Goal: Information Seeking & Learning: Learn about a topic

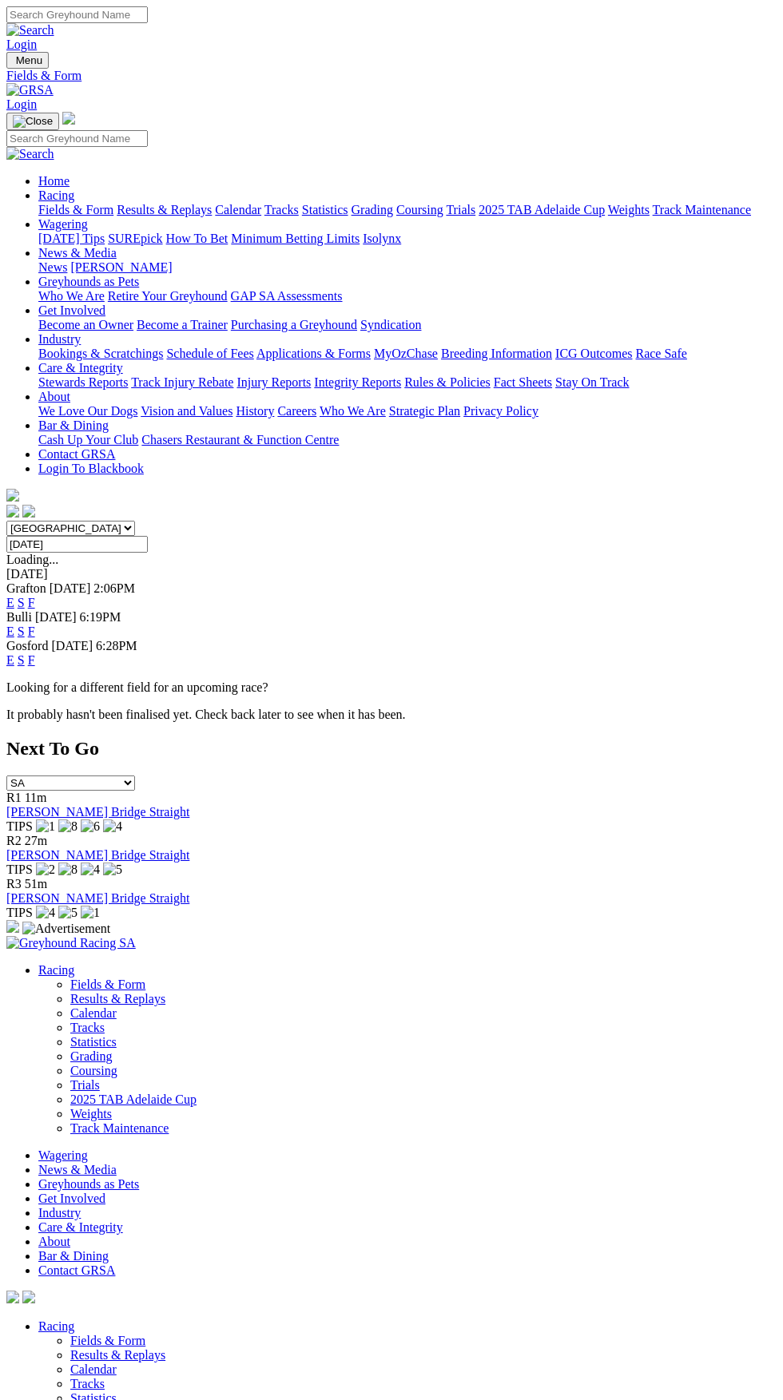
click at [6, 521] on select "South Australia New South Wales Northern Territory Queensland Tasmania Victoria…" at bounding box center [70, 528] width 129 height 15
click at [135, 521] on select "South Australia New South Wales Northern Territory Queensland Tasmania Victoria…" at bounding box center [70, 528] width 129 height 15
select select "SA"
click at [6, 521] on select "South Australia New South Wales Northern Territory Queensland Tasmania Victoria…" at bounding box center [70, 528] width 129 height 15
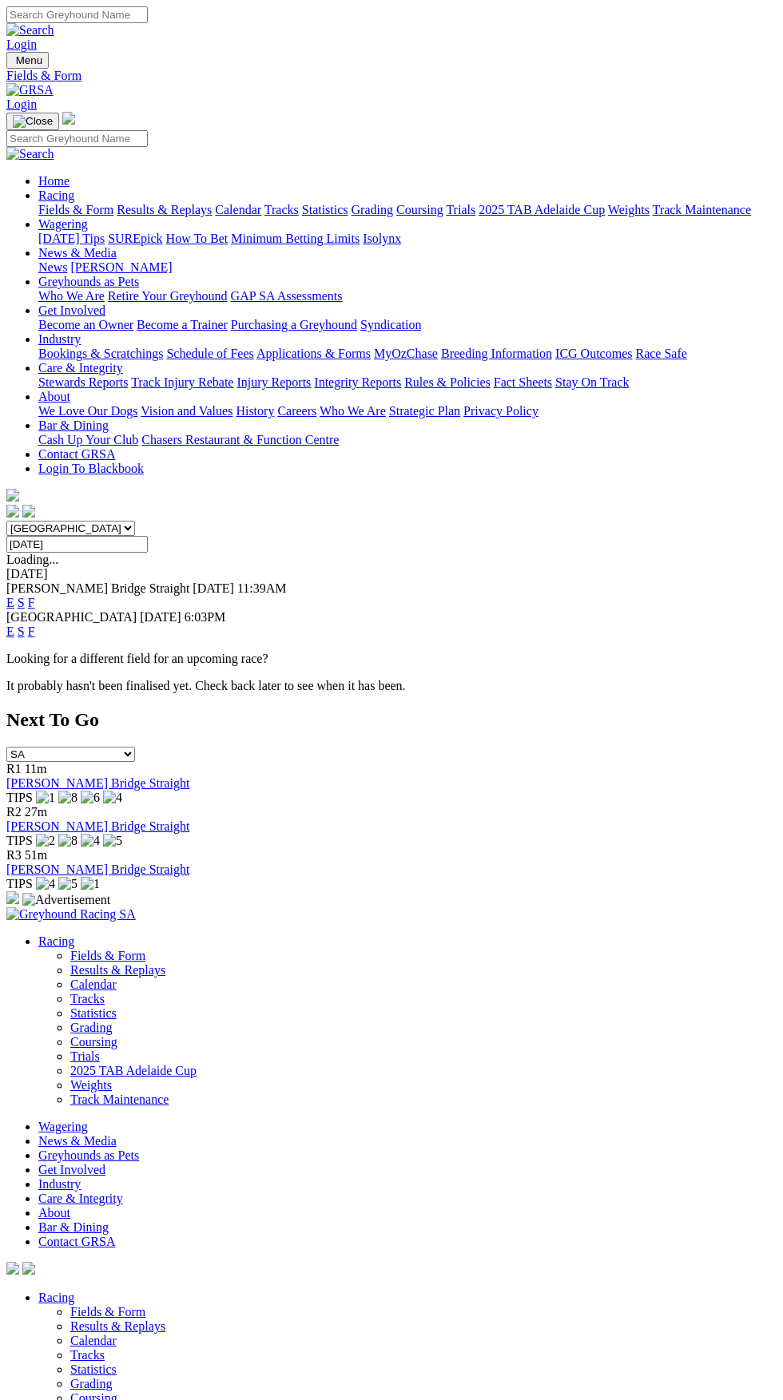
click at [35, 596] on link "F" at bounding box center [31, 603] width 7 height 14
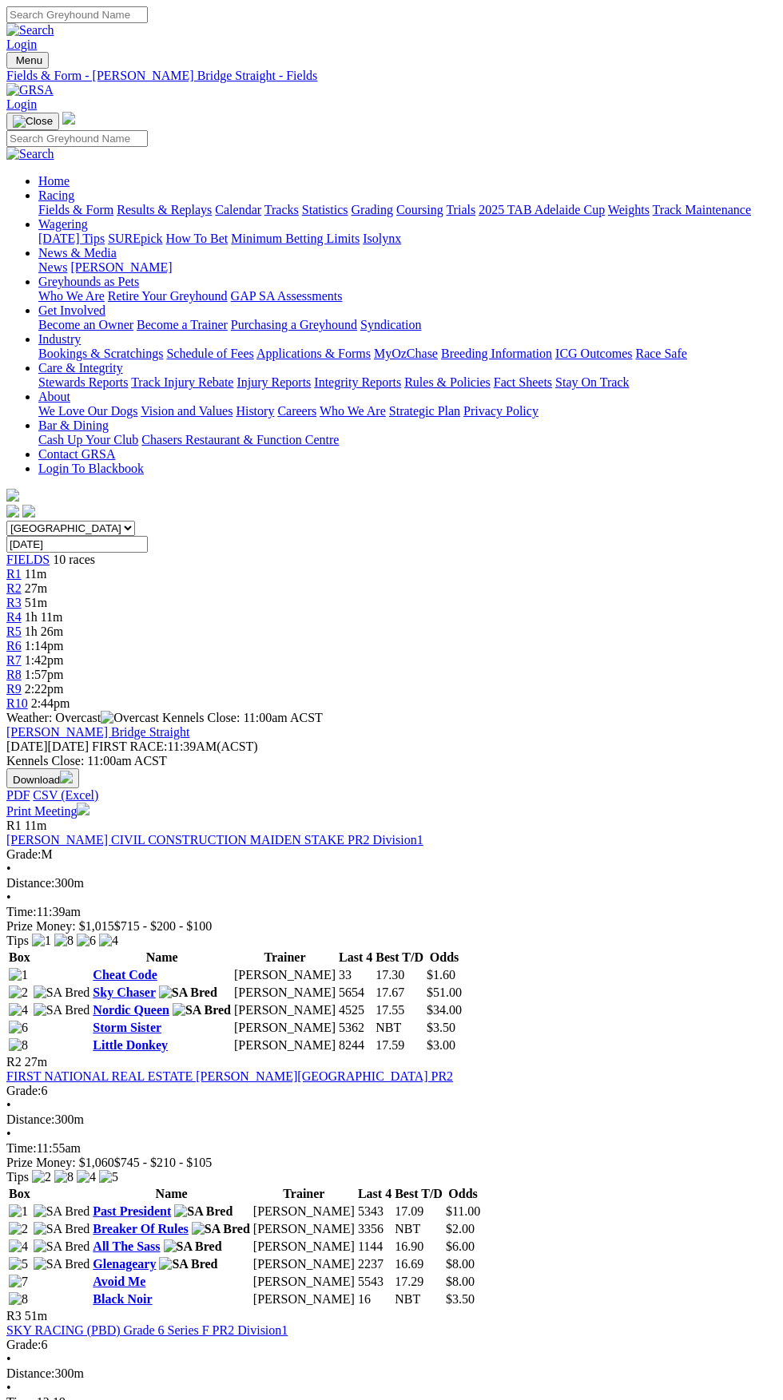
click at [156, 1257] on link "Glenageary" at bounding box center [124, 1264] width 63 height 14
click at [135, 521] on select "South Australia New South Wales Northern Territory Queensland Tasmania Victoria…" at bounding box center [70, 528] width 129 height 15
select select "TAS"
click at [6, 521] on select "South Australia New South Wales Northern Territory Queensland Tasmania Victoria…" at bounding box center [70, 528] width 129 height 15
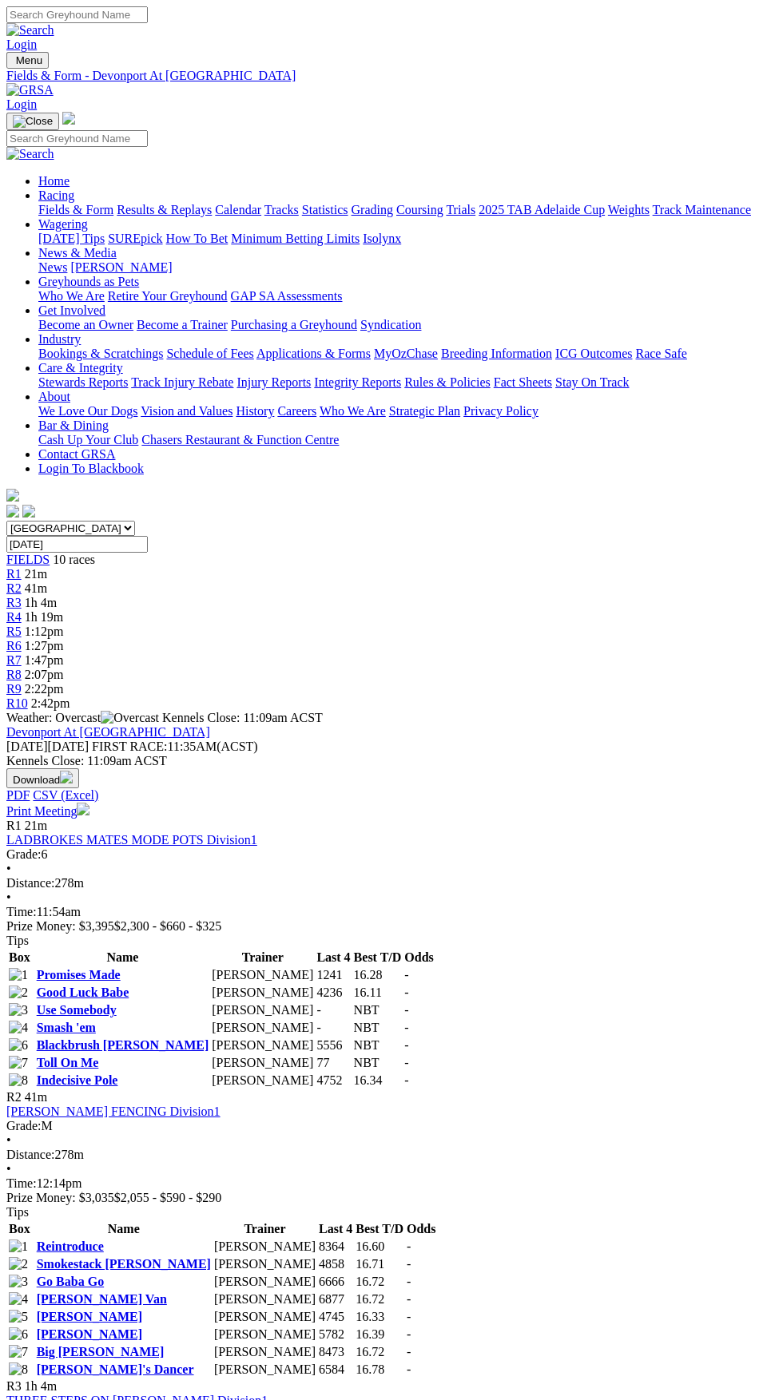
click at [101, 968] on link "Promises Made" at bounding box center [79, 975] width 84 height 14
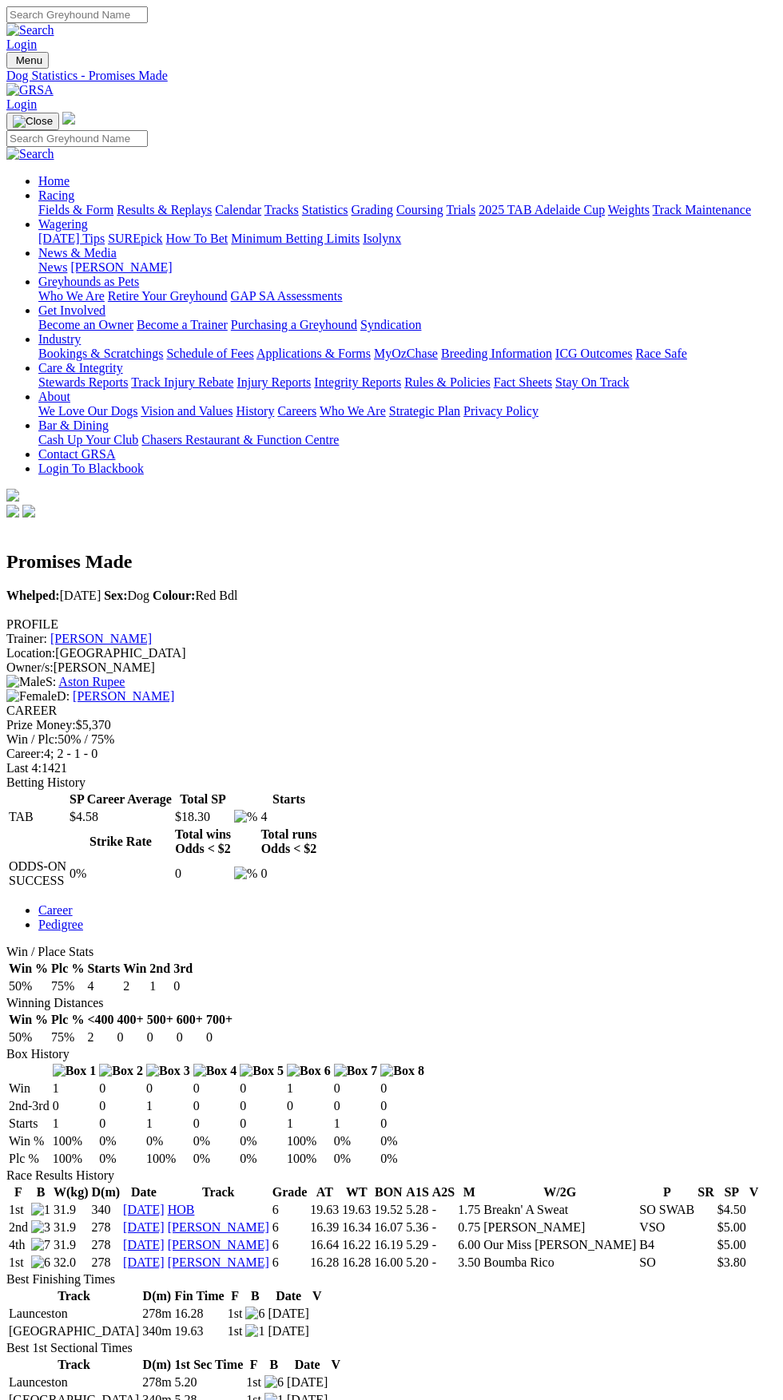
scroll to position [639, 0]
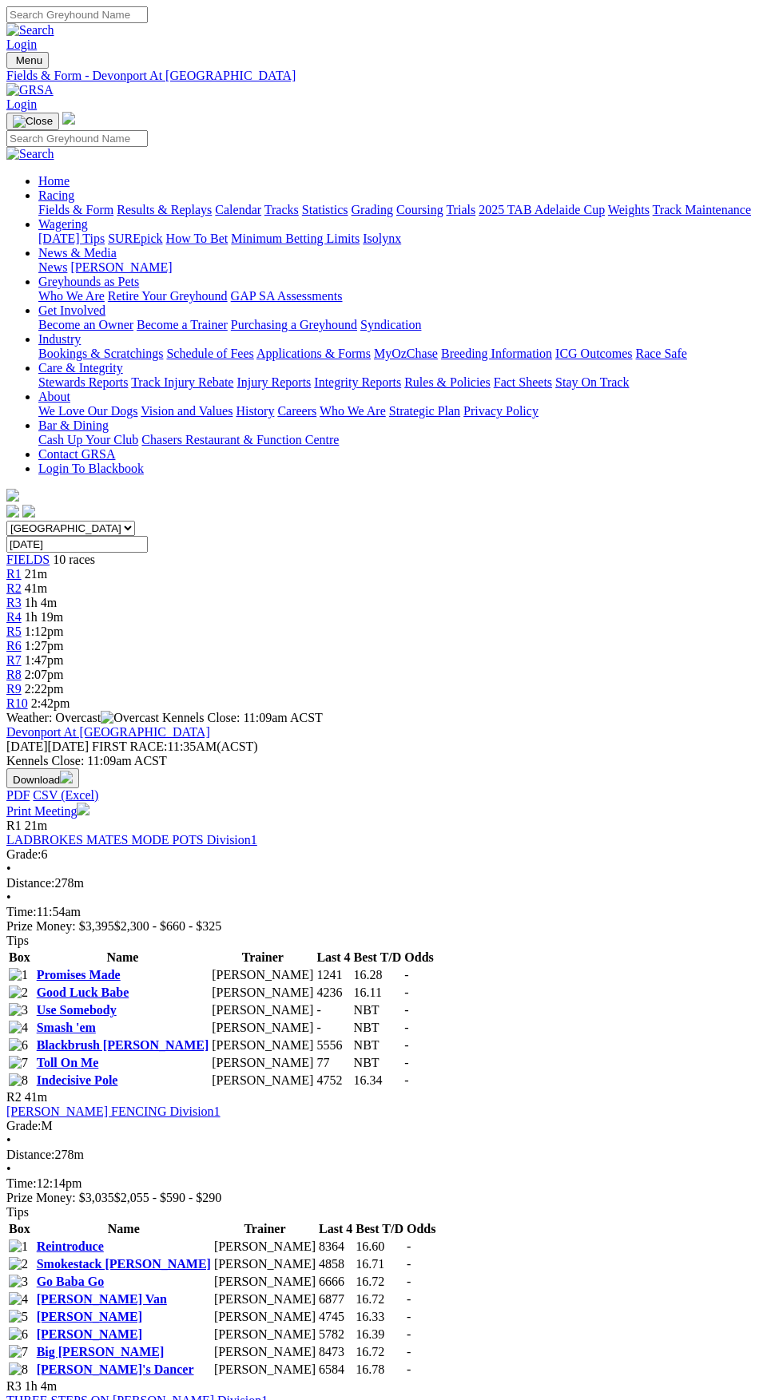
click at [105, 986] on link "Good Luck Babe" at bounding box center [83, 993] width 93 height 14
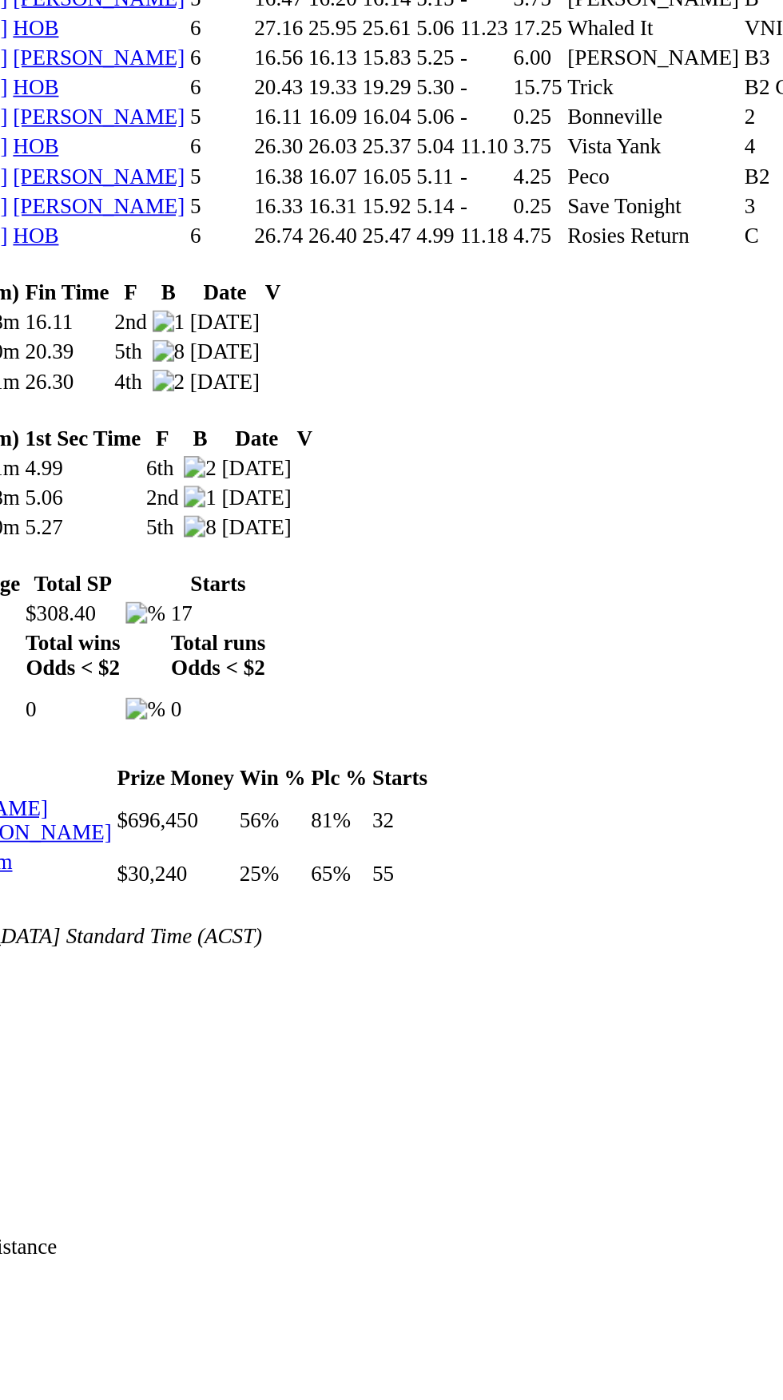
scroll to position [1208, 0]
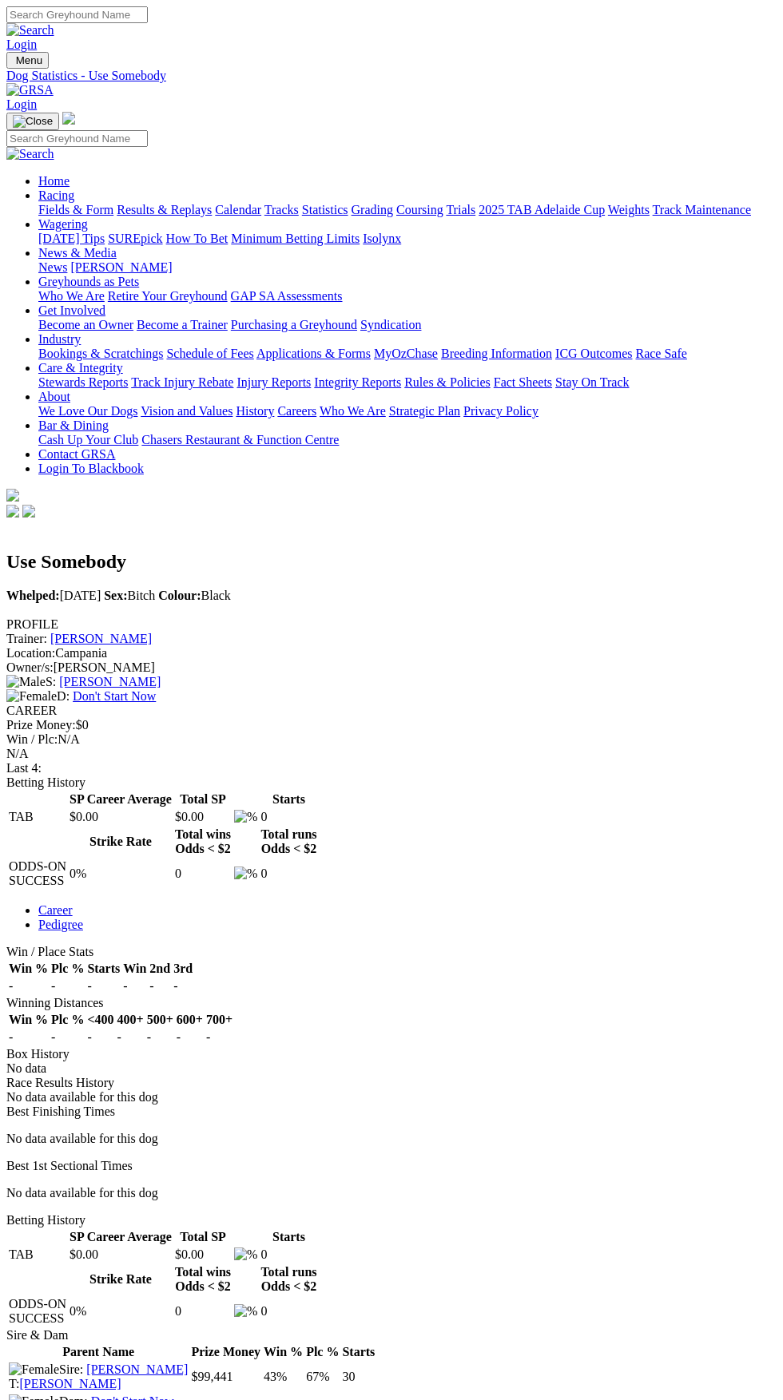
scroll to position [136, 0]
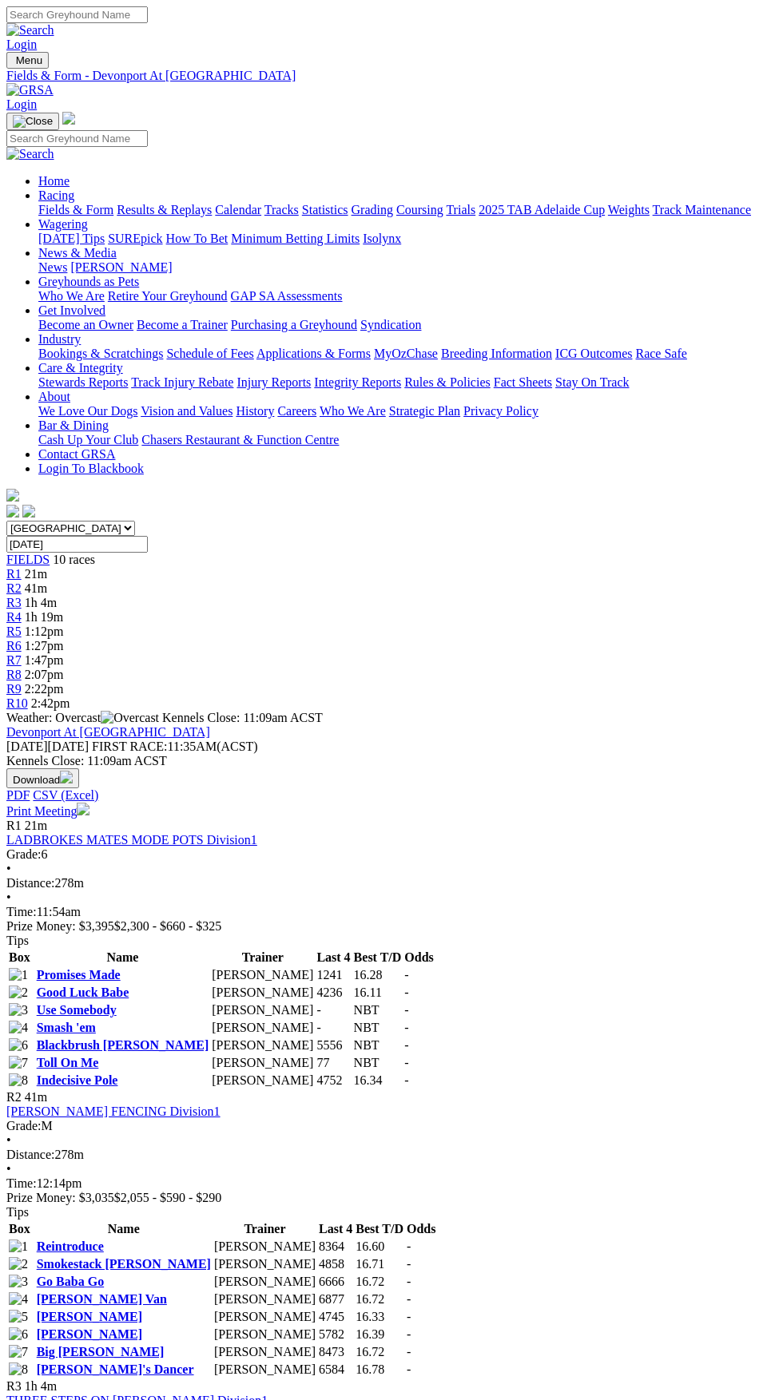
click at [96, 1021] on link "Smash 'em" at bounding box center [66, 1028] width 59 height 14
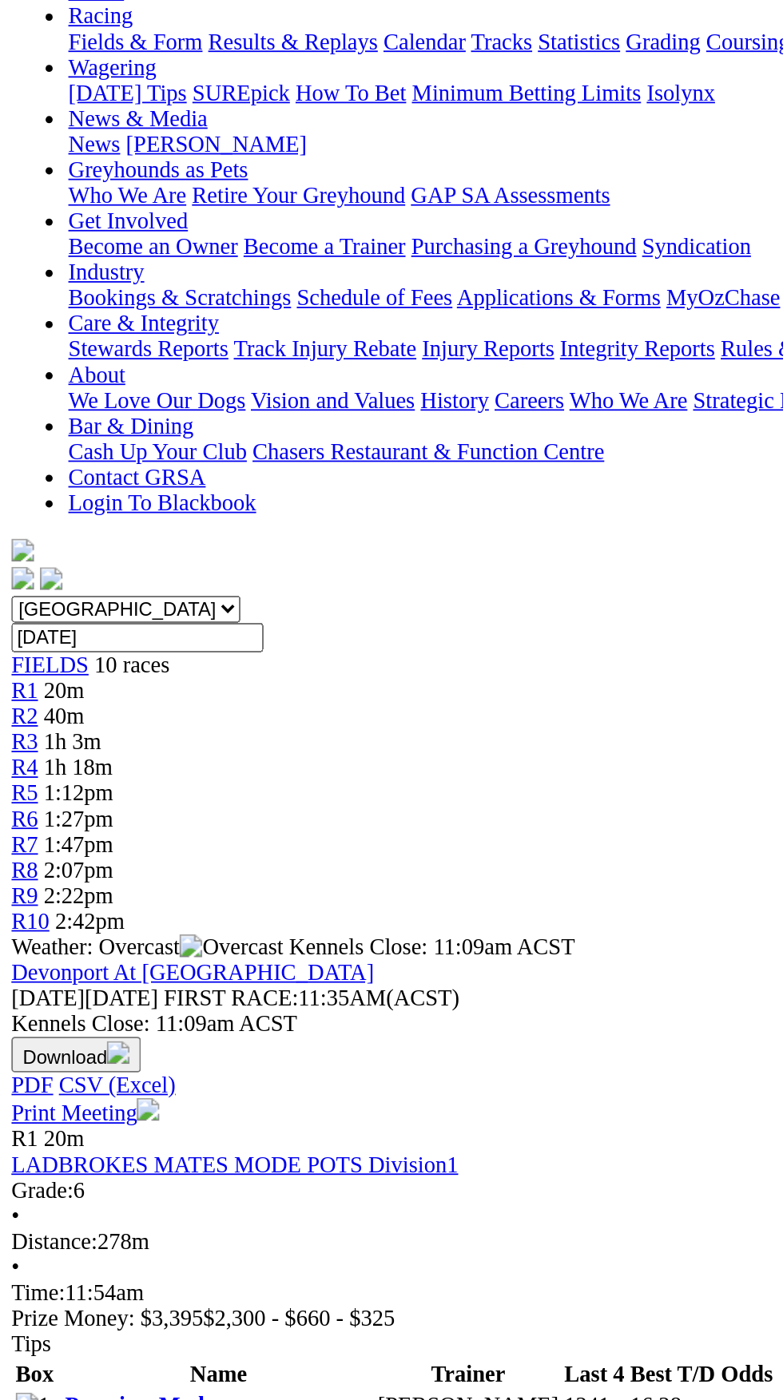
click at [104, 1039] on link "Blackbrush [PERSON_NAME]" at bounding box center [123, 1046] width 173 height 14
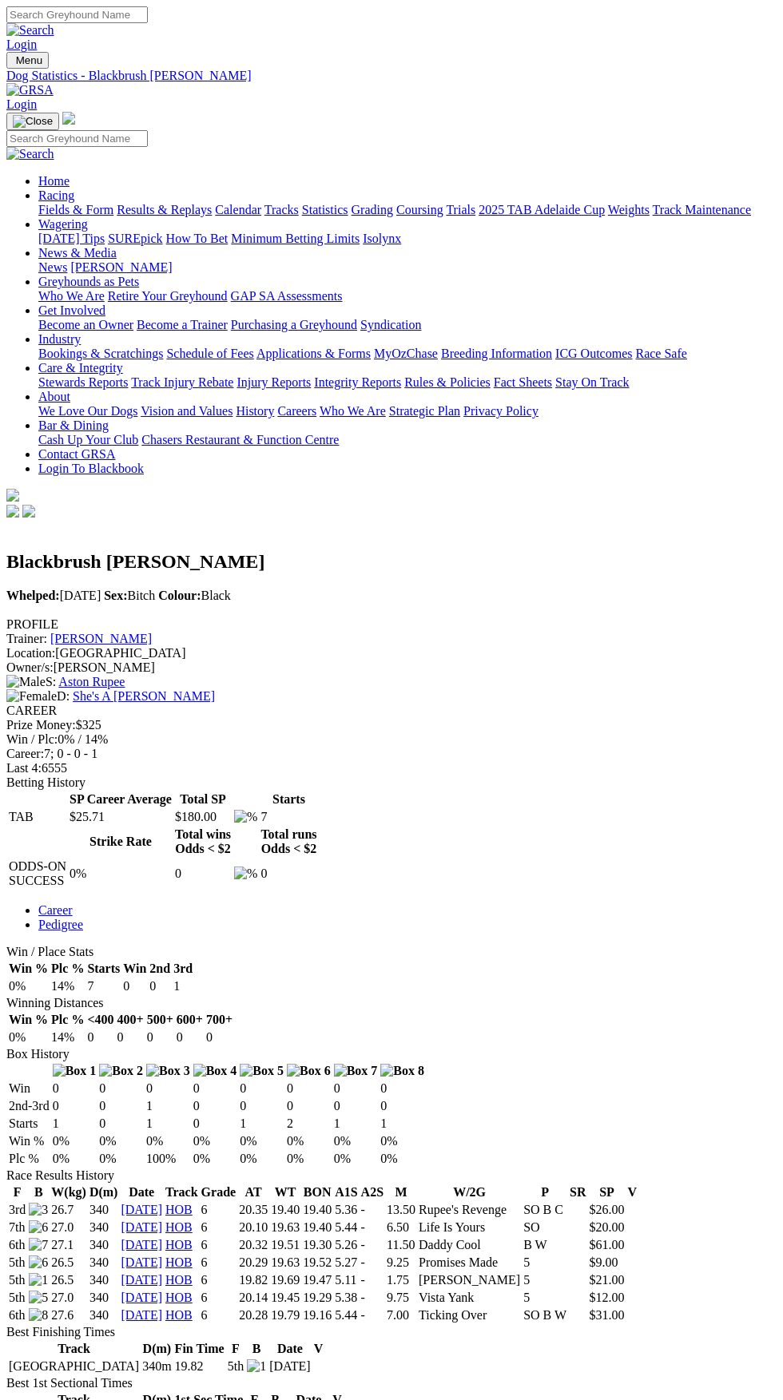
scroll to position [16, 0]
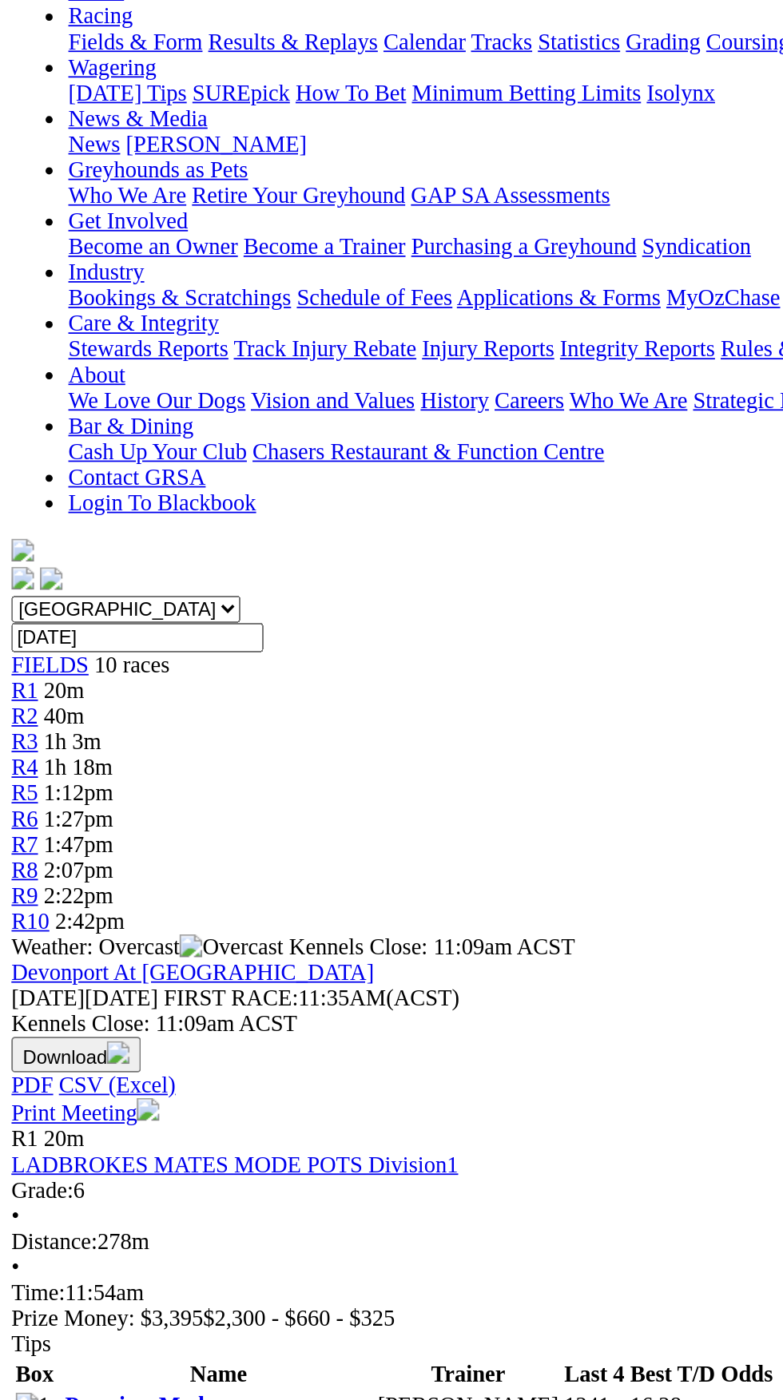
click at [102, 1074] on link "Indecisive Pole" at bounding box center [77, 1081] width 81 height 14
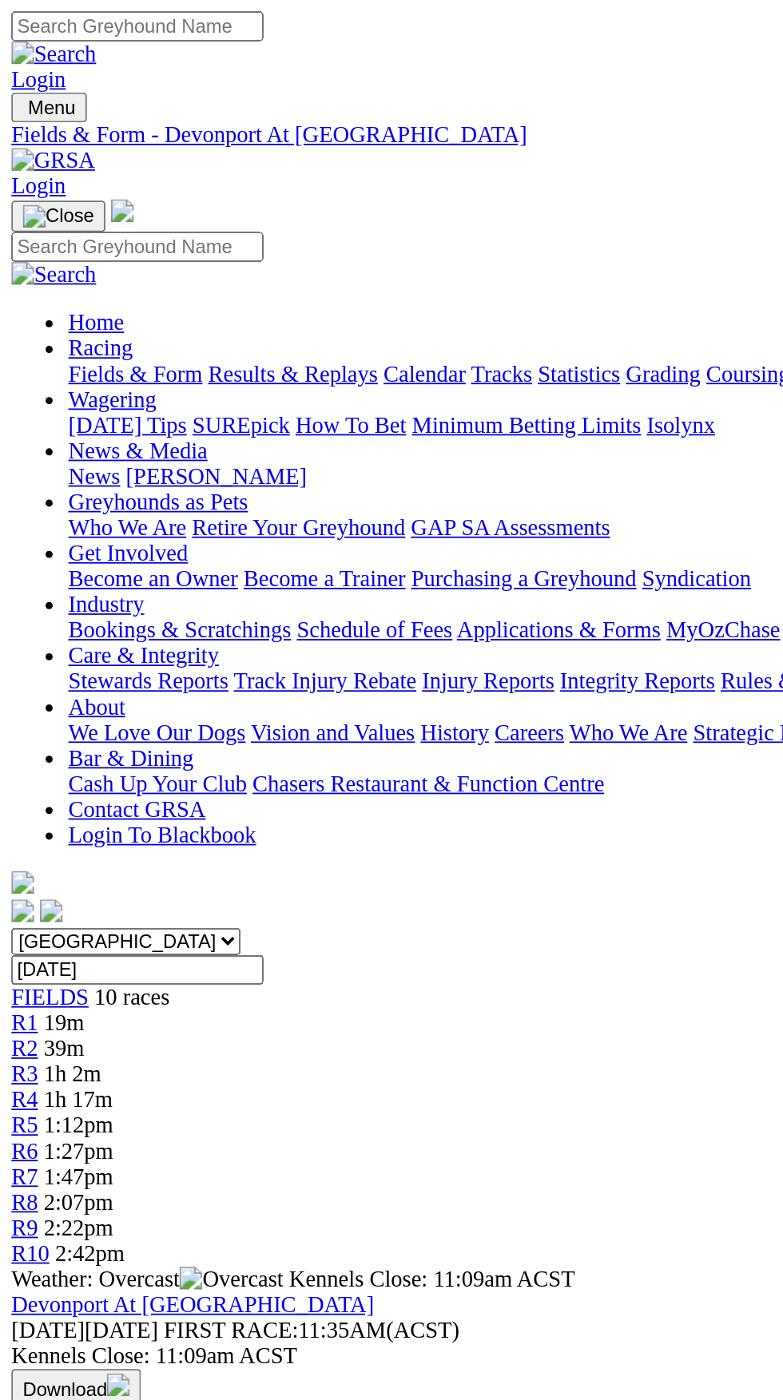
click at [107, 968] on link "Promises Made" at bounding box center [79, 975] width 84 height 14
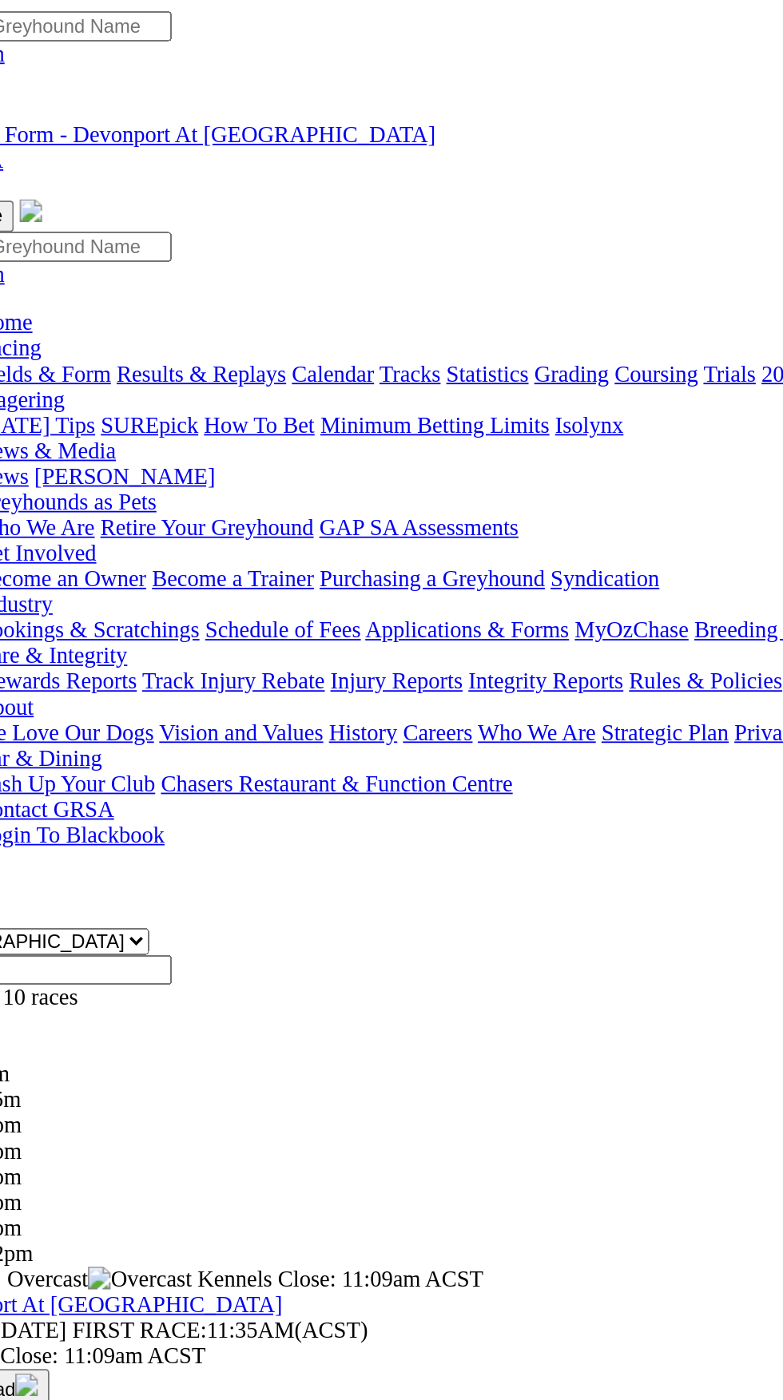
click at [135, 521] on select "South Australia New South Wales Northern Territory Queensland Tasmania Victoria…" at bounding box center [70, 528] width 129 height 15
select select "SA"
click at [6, 521] on select "South Australia New South Wales Northern Territory Queensland Tasmania Victoria…" at bounding box center [70, 528] width 129 height 15
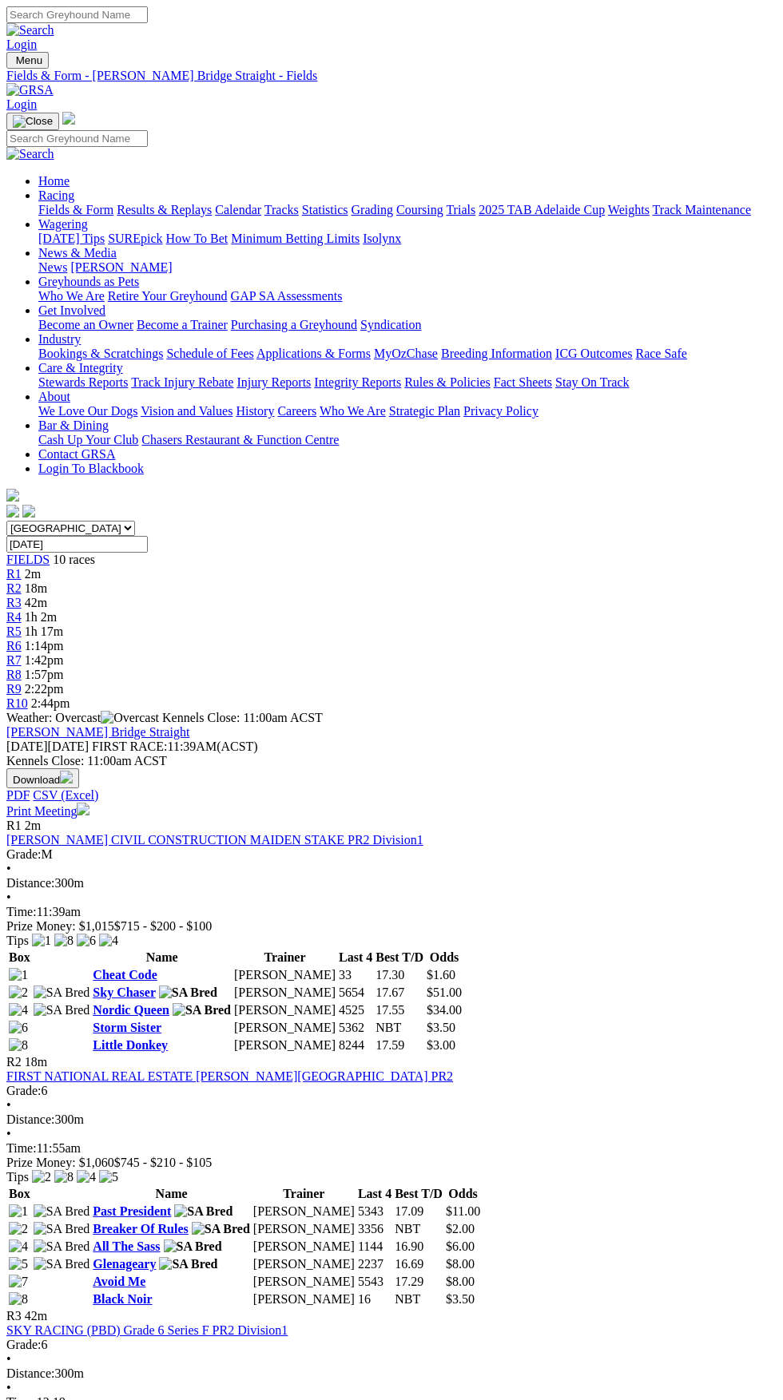
click at [121, 1039] on link "Little Donkey" at bounding box center [130, 1046] width 75 height 14
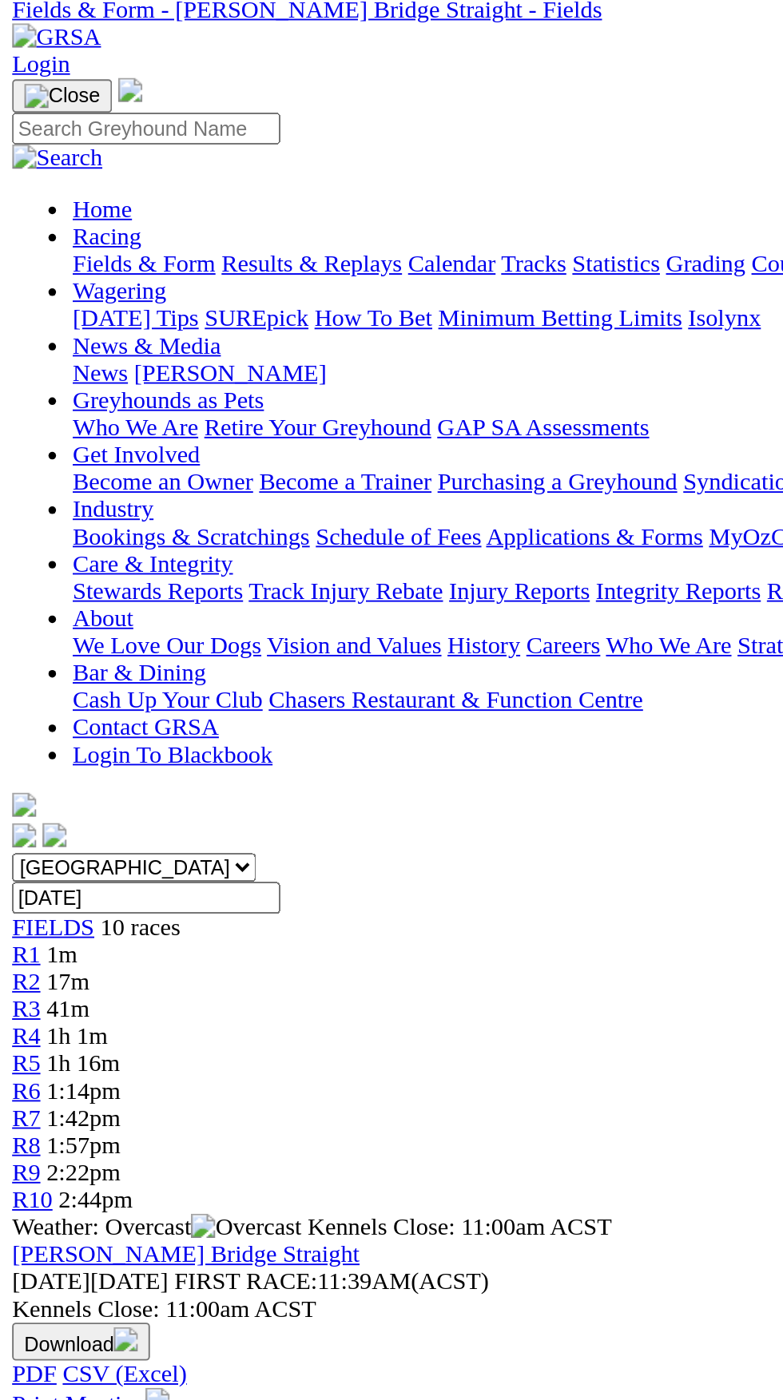
scroll to position [10, 0]
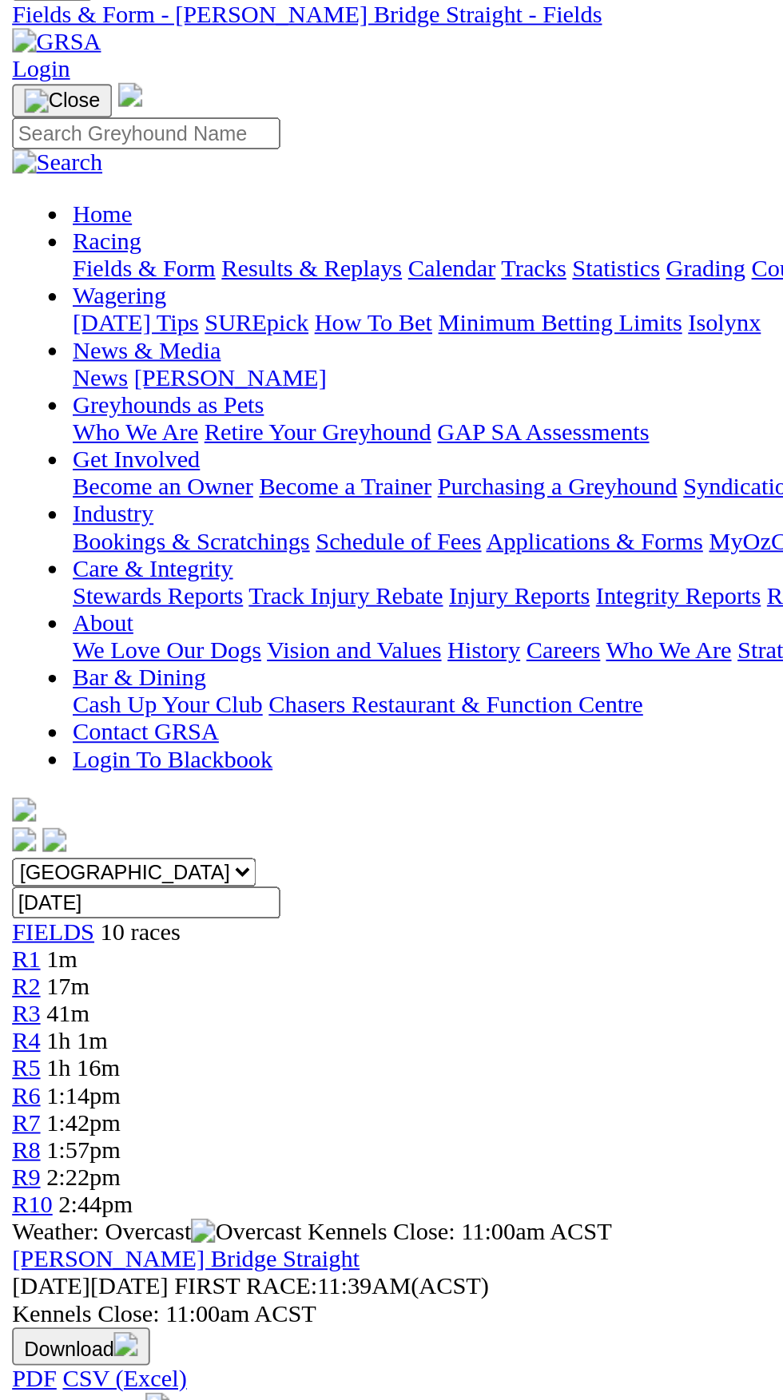
click at [119, 958] on link "Cheat Code" at bounding box center [125, 965] width 64 height 14
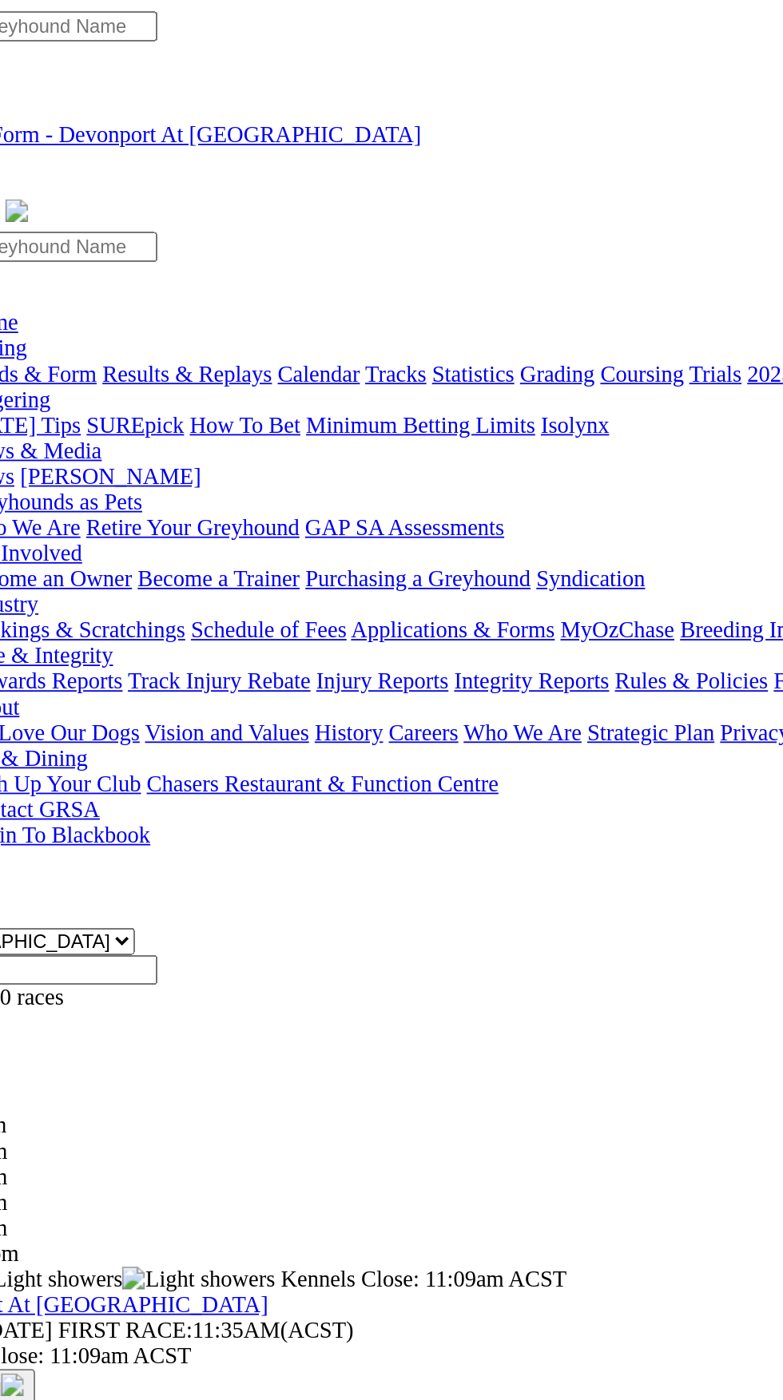
click at [135, 521] on select "South Australia New South Wales Northern Territory Queensland Tasmania Victoria…" at bounding box center [70, 528] width 129 height 15
select select "TAS"
click at [6, 521] on select "South Australia New South Wales Northern Territory Queensland Tasmania Victoria…" at bounding box center [70, 528] width 129 height 15
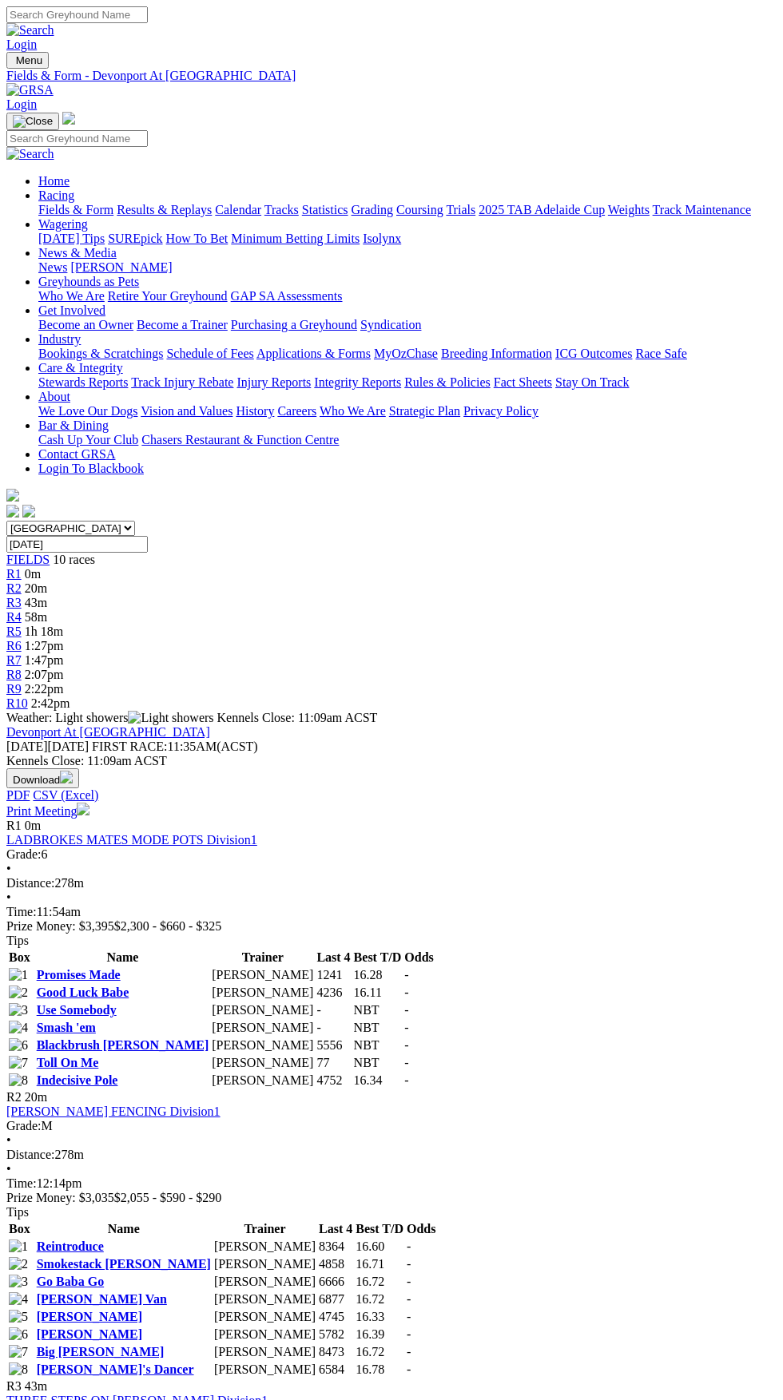
click at [142, 1328] on link "[PERSON_NAME]" at bounding box center [89, 1335] width 105 height 14
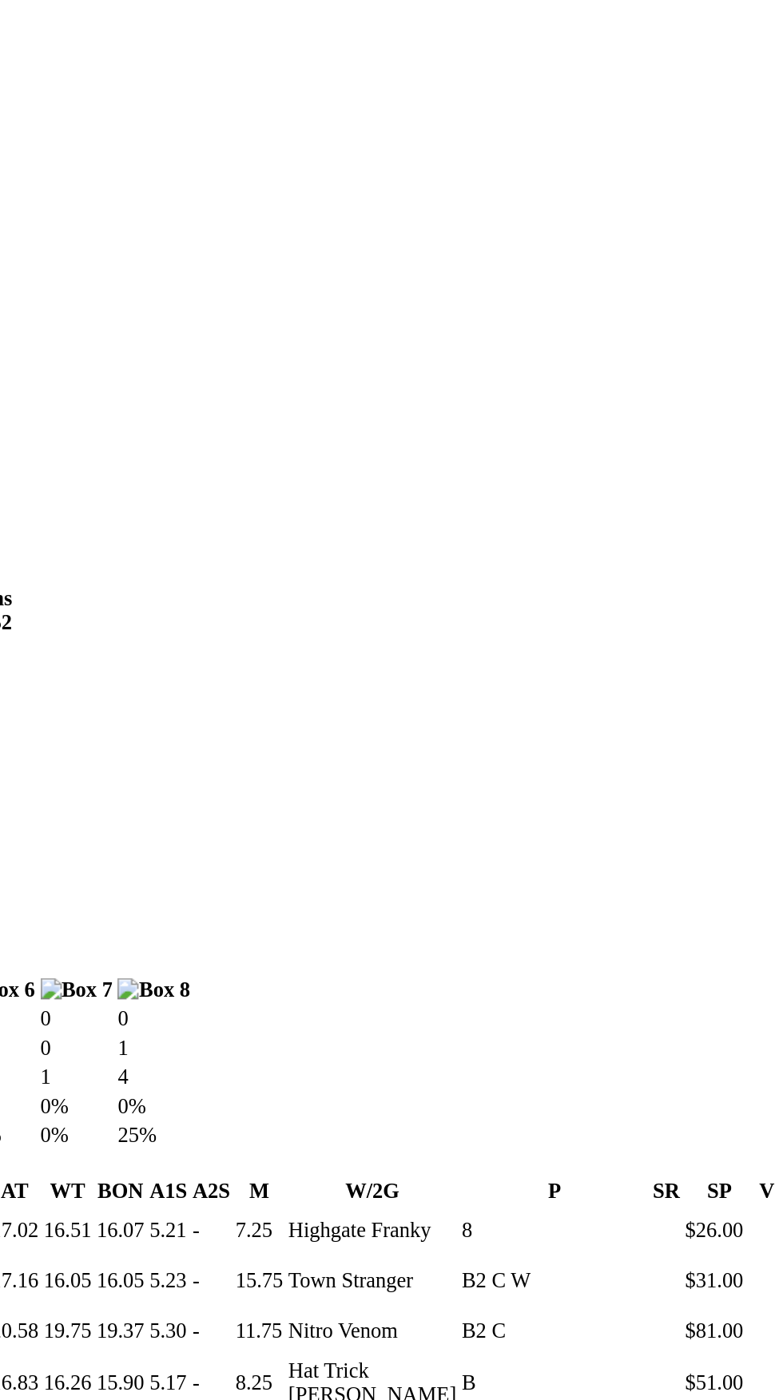
scroll to position [179, 0]
